Goal: Task Accomplishment & Management: Use online tool/utility

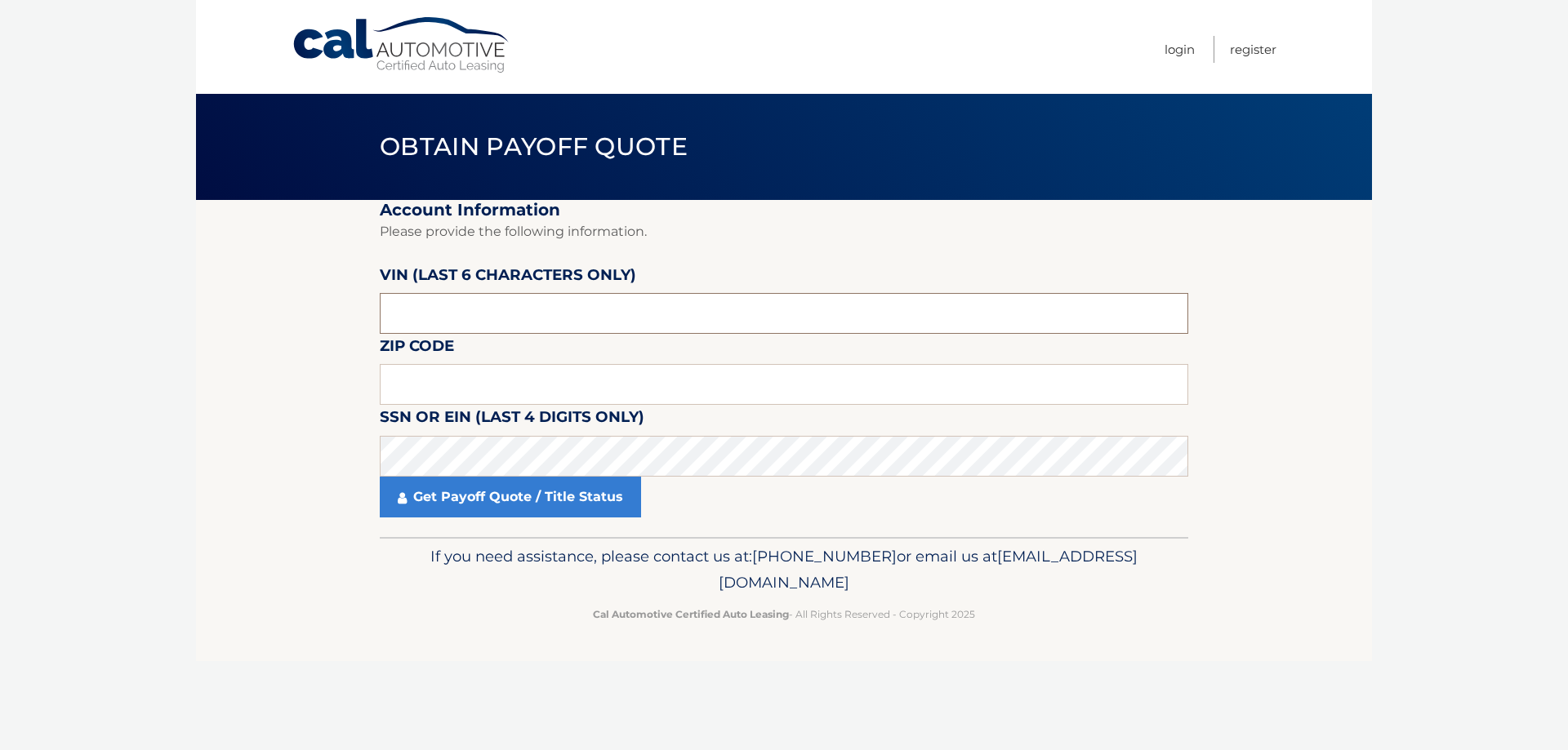
click at [426, 315] on input "text" at bounding box center [783, 313] width 808 height 41
type input "664404"
type input "11758"
click button "For Originating Dealer" at bounding box center [0, 0] width 0 height 0
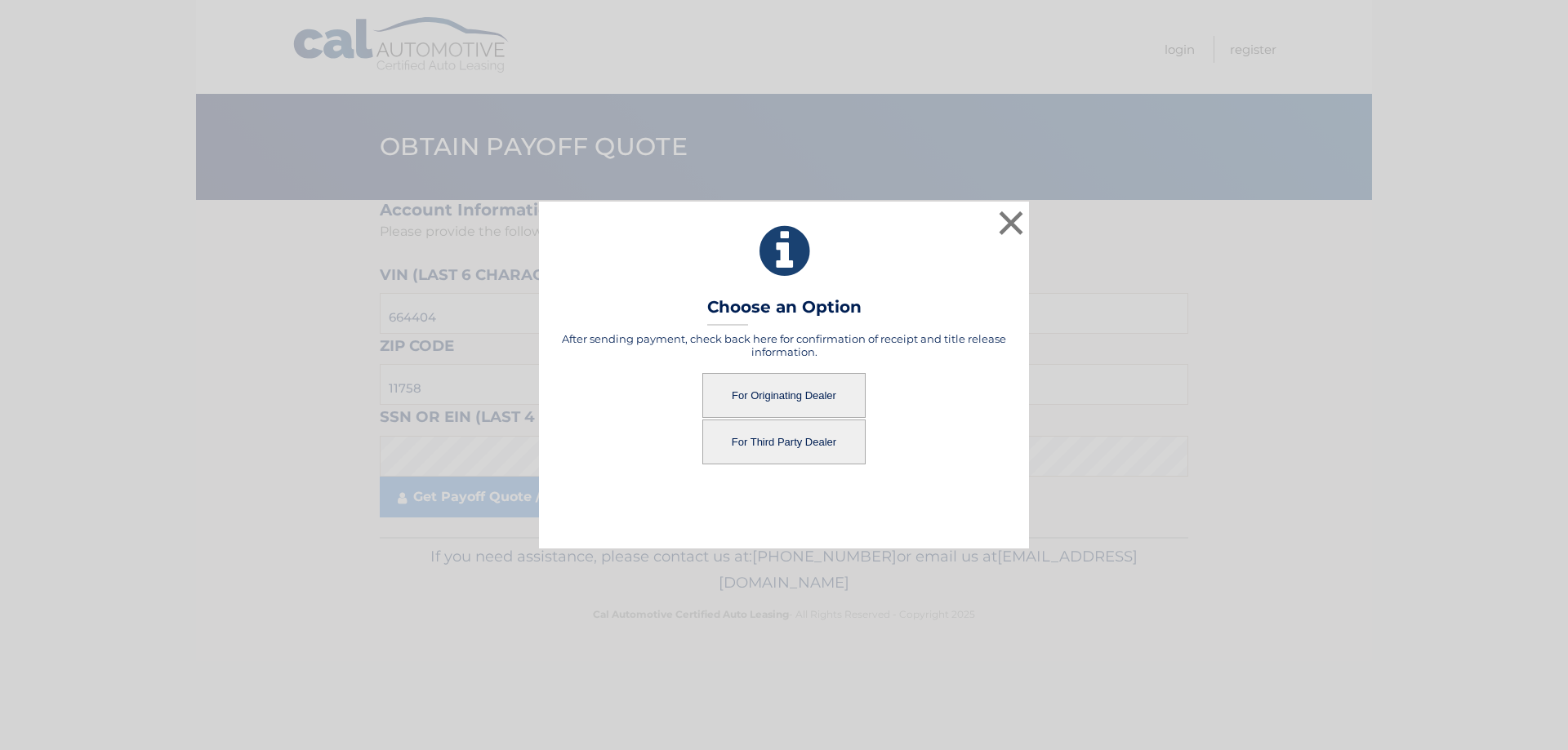
click at [809, 396] on button "For Originating Dealer" at bounding box center [784, 395] width 164 height 45
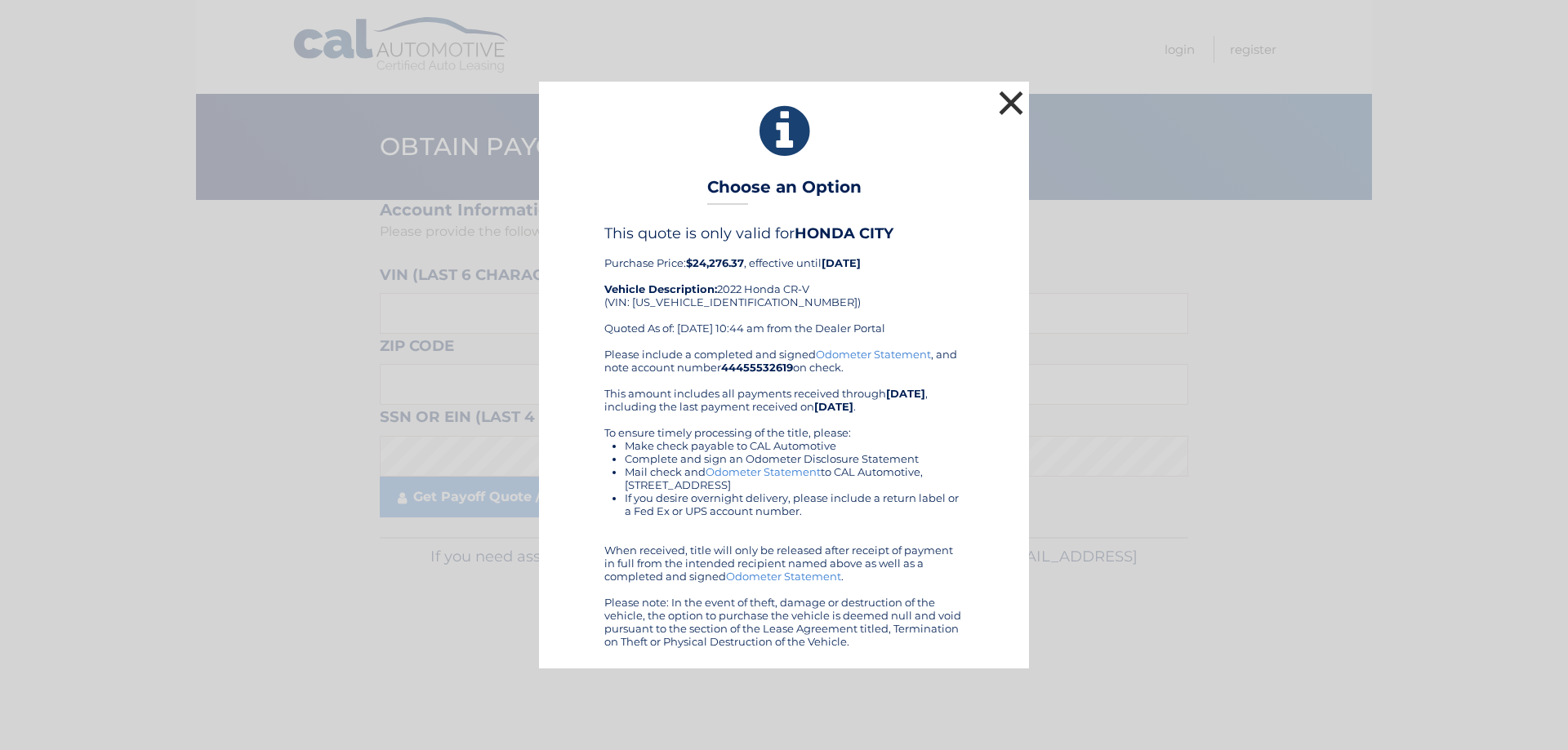
click at [1012, 101] on button "×" at bounding box center [1011, 103] width 33 height 33
